Goal: Entertainment & Leisure: Consume media (video, audio)

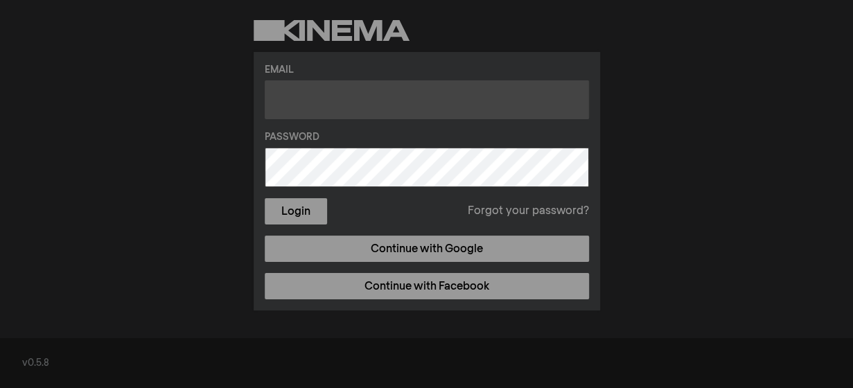
click at [285, 96] on input "text" at bounding box center [427, 99] width 324 height 39
type input "omondielvis95@gmail.com"
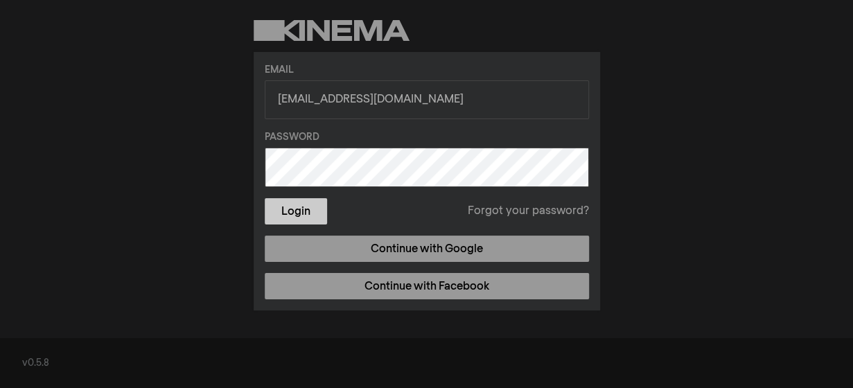
click at [286, 218] on button "Login" at bounding box center [296, 211] width 62 height 26
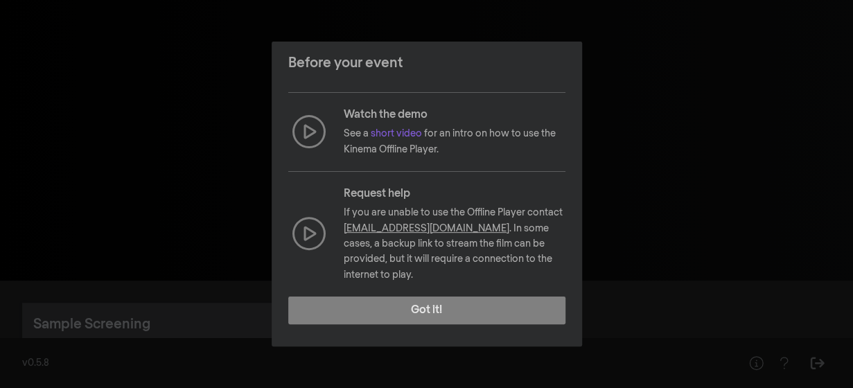
scroll to position [222, 0]
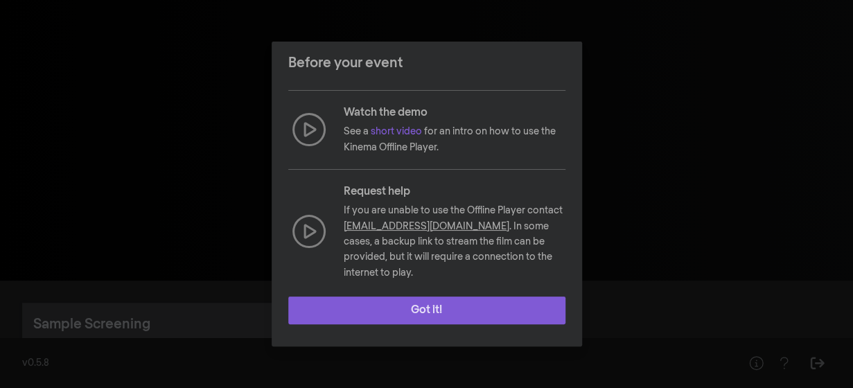
click at [461, 303] on button "Got it!" at bounding box center [426, 310] width 277 height 28
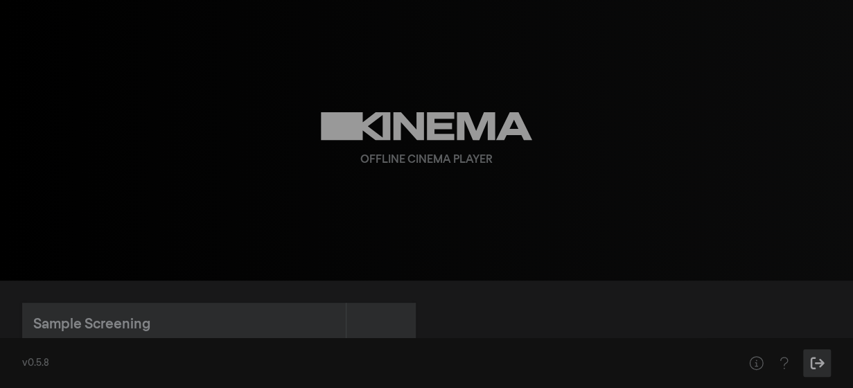
click at [811, 364] on icon "Sign Out" at bounding box center [816, 363] width 17 height 14
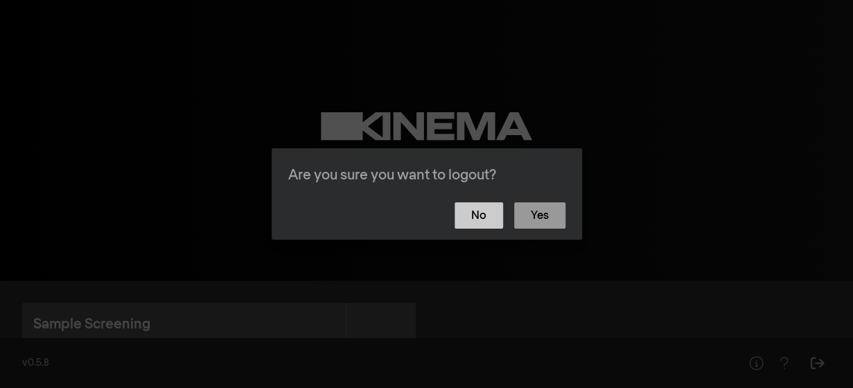
click at [489, 209] on button "No" at bounding box center [478, 215] width 48 height 26
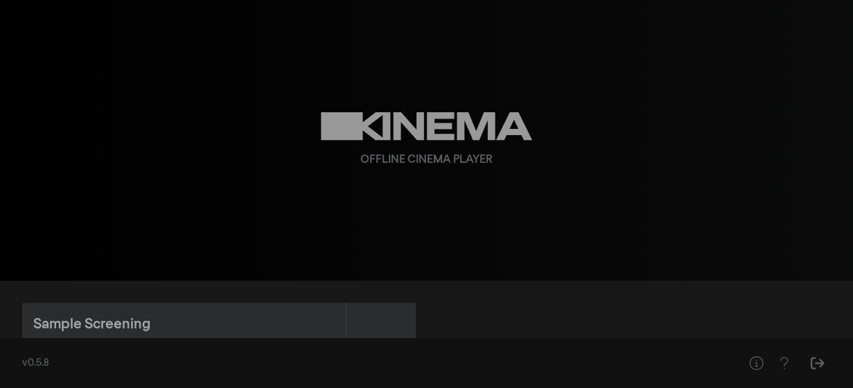
click at [134, 319] on div "Sample Screening" at bounding box center [91, 324] width 117 height 21
click at [116, 322] on div "Sample Screening" at bounding box center [91, 324] width 117 height 21
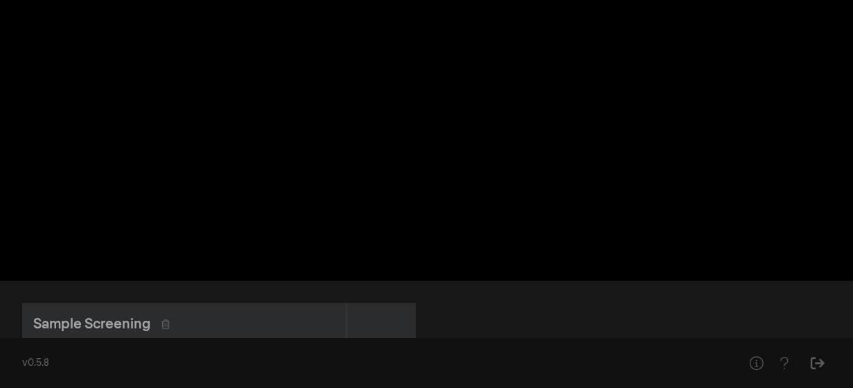
click at [116, 322] on div "Sample Screening" at bounding box center [91, 324] width 117 height 21
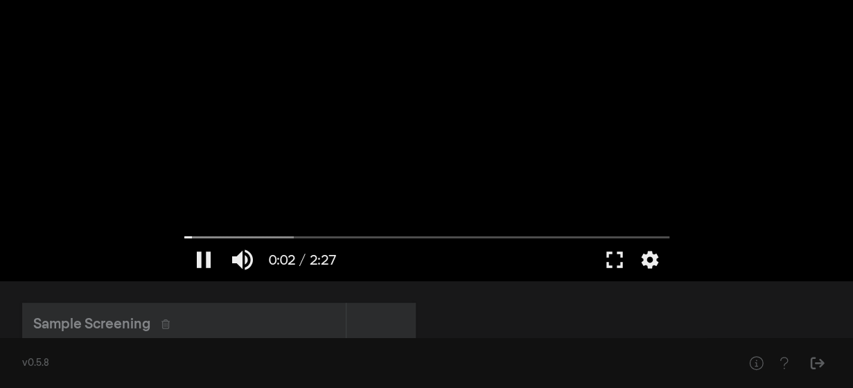
click at [383, 145] on div at bounding box center [426, 140] width 499 height 281
type input "2.521192"
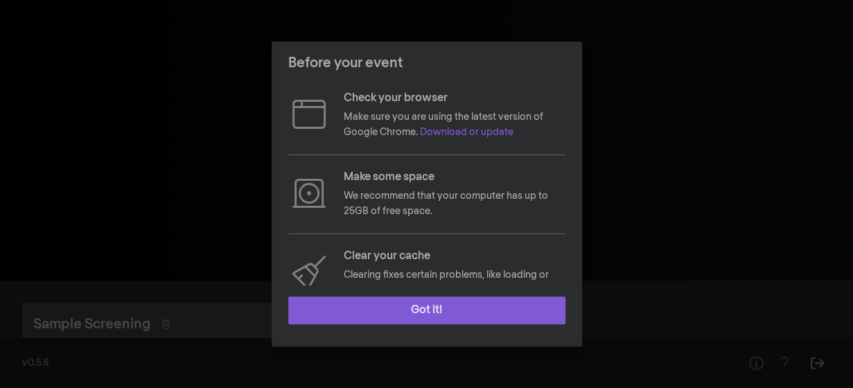
click at [492, 308] on button "Got it!" at bounding box center [426, 310] width 277 height 28
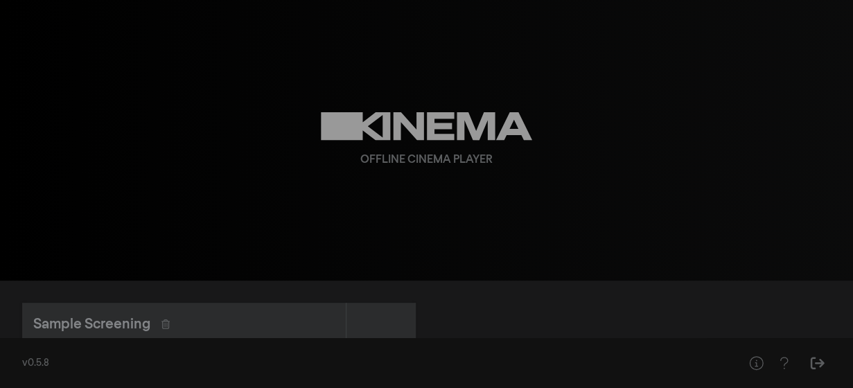
click at [603, 186] on div "Offline Cinema Player" at bounding box center [426, 140] width 499 height 281
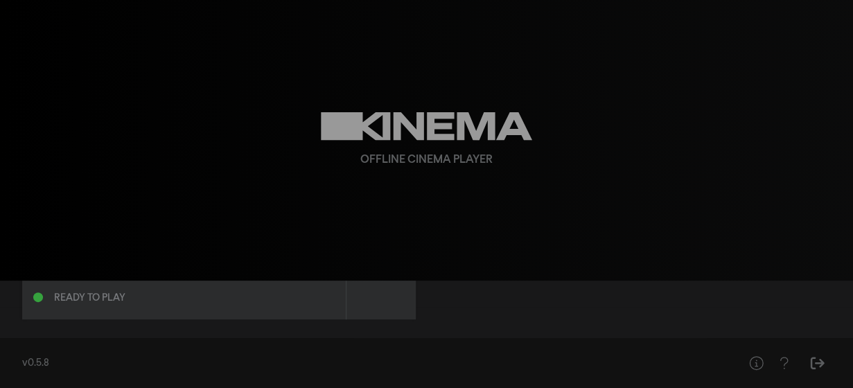
scroll to position [94, 0]
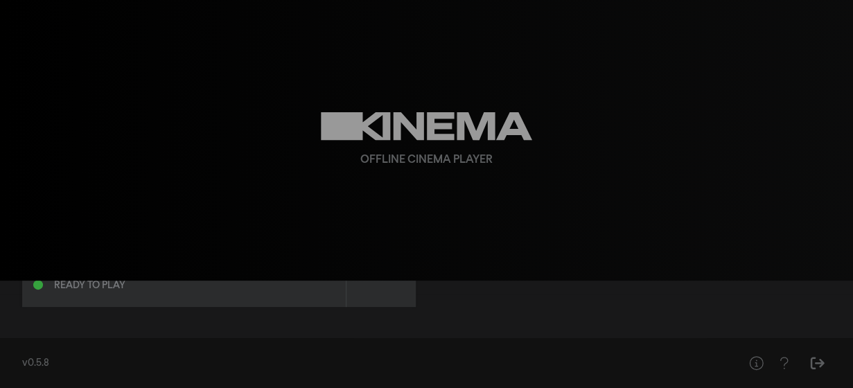
click at [555, 363] on div "v0.5.8" at bounding box center [368, 363] width 692 height 15
